Goal: Transaction & Acquisition: Purchase product/service

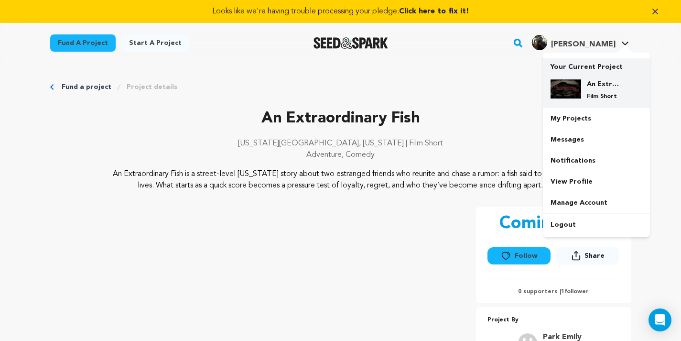
click at [569, 90] on img at bounding box center [565, 88] width 31 height 19
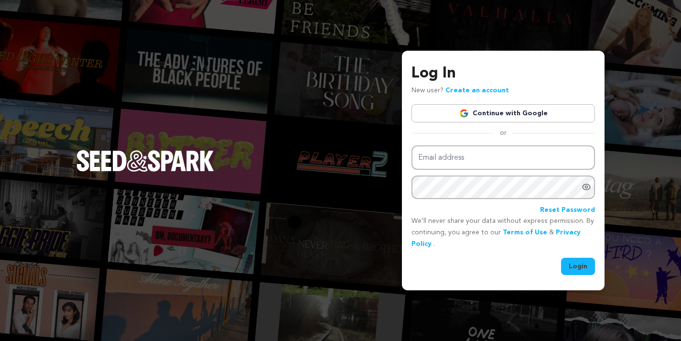
click at [546, 116] on link "Continue with Google" at bounding box center [502, 113] width 183 height 18
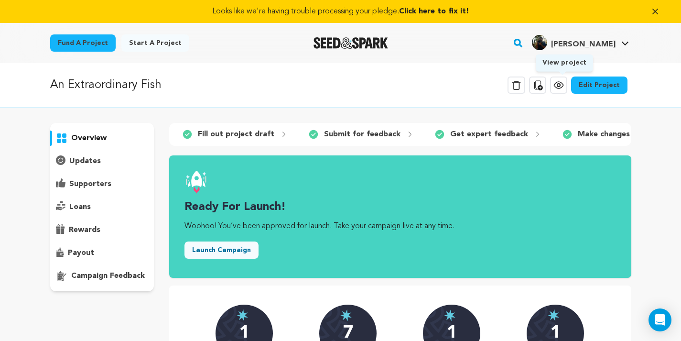
click at [560, 85] on icon at bounding box center [558, 85] width 3 height 3
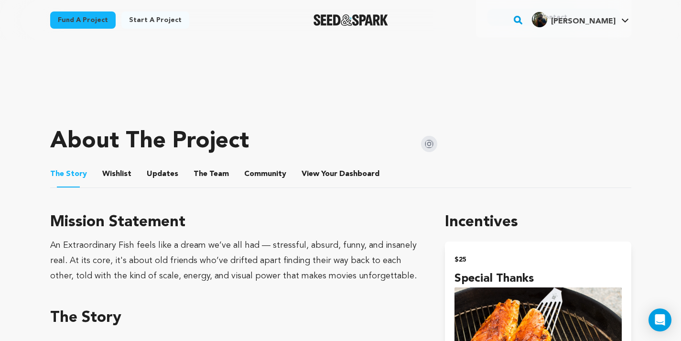
scroll to position [392, 0]
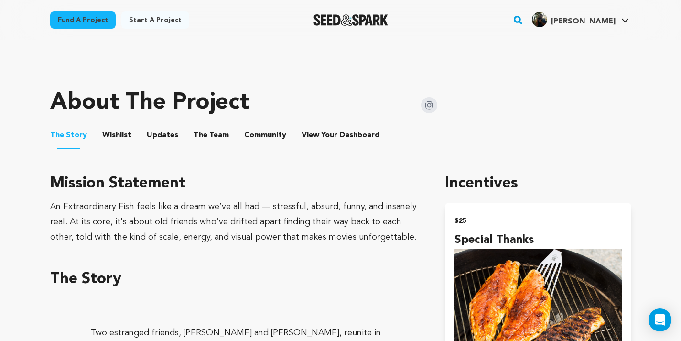
click at [208, 137] on button "The Team" at bounding box center [211, 137] width 23 height 23
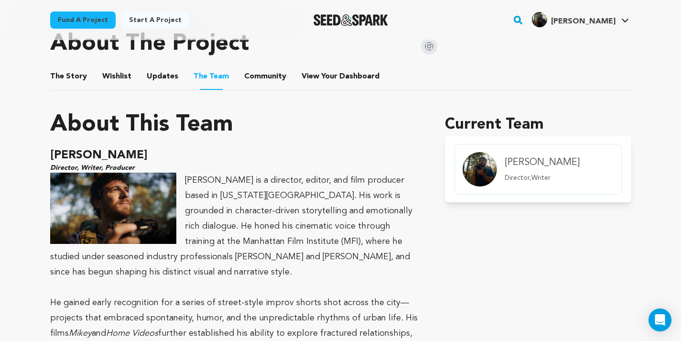
scroll to position [447, 0]
